Goal: Information Seeking & Learning: Check status

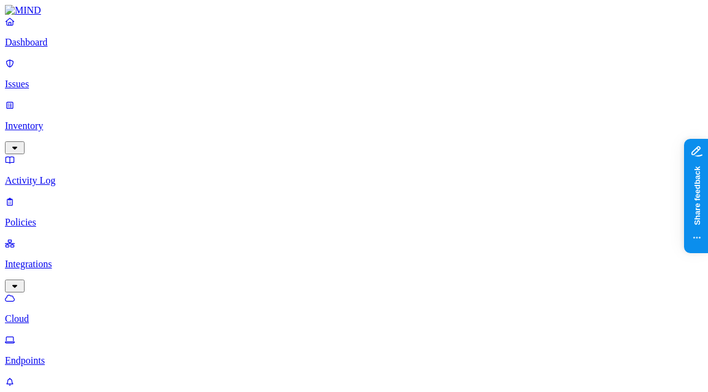
click at [36, 251] on nav "Dashboard Issues Inventory Activity Log Policies Integrations Cloud Endpoints W…" at bounding box center [354, 233] width 698 height 434
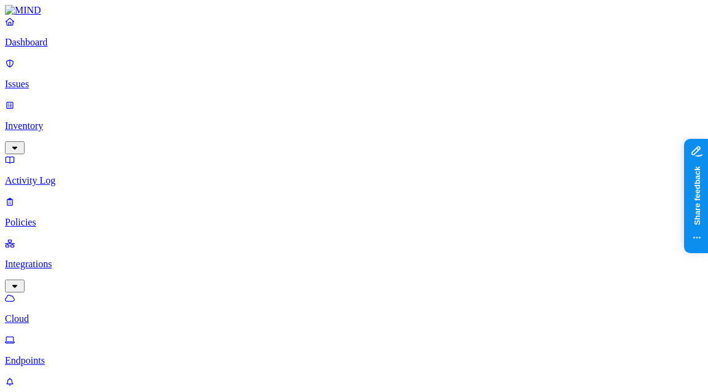
click at [72, 313] on p "Cloud" at bounding box center [354, 318] width 698 height 11
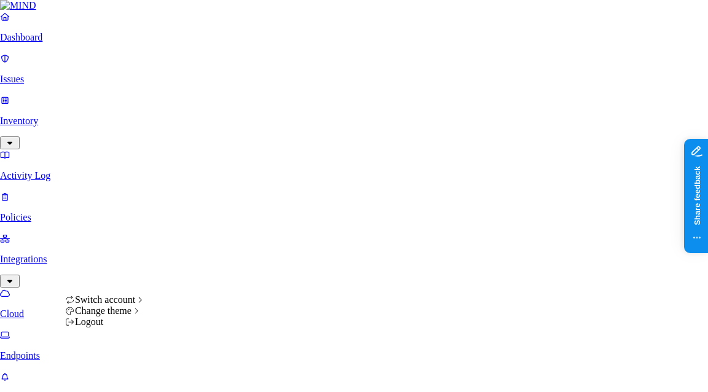
click at [127, 328] on div "Logout" at bounding box center [105, 321] width 80 height 11
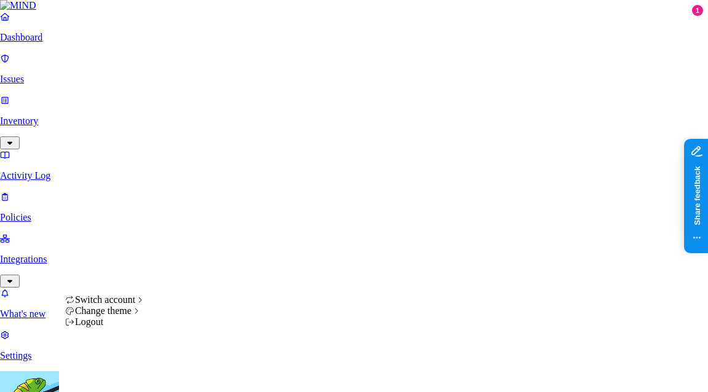
click at [118, 328] on div "Logout" at bounding box center [105, 321] width 80 height 11
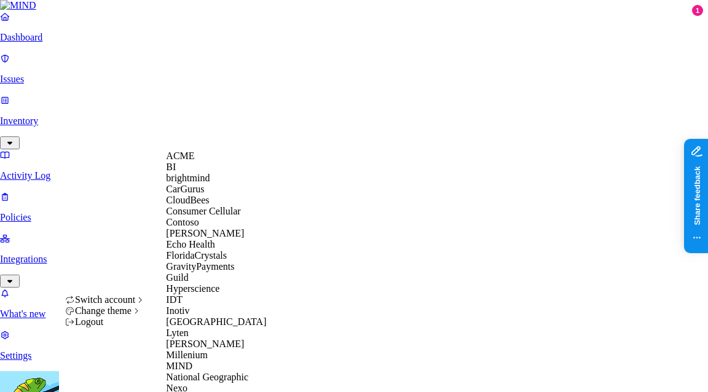
scroll to position [520, 0]
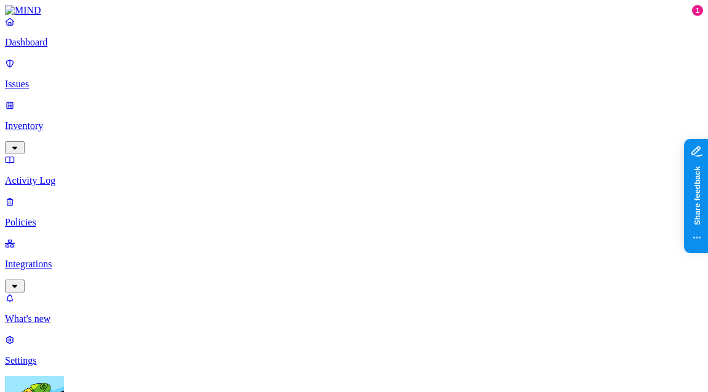
click at [85, 259] on p "Integrations" at bounding box center [354, 264] width 698 height 11
